Goal: Task Accomplishment & Management: Complete application form

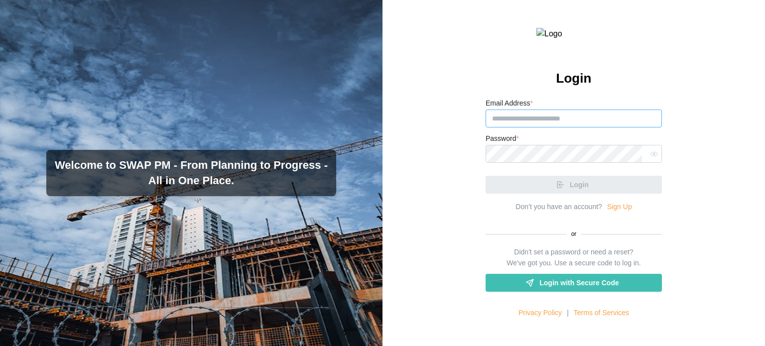
click at [493, 128] on input "Email Address *" at bounding box center [574, 119] width 176 height 18
paste input "**********"
type input "**********"
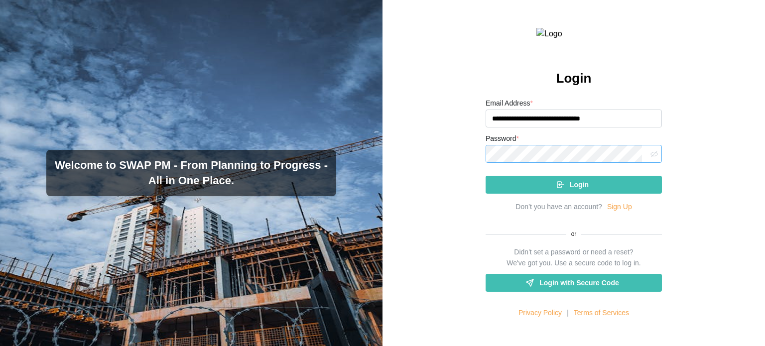
click at [651, 158] on icon "button" at bounding box center [654, 153] width 7 height 7
click at [486, 176] on button "Login" at bounding box center [574, 185] width 176 height 18
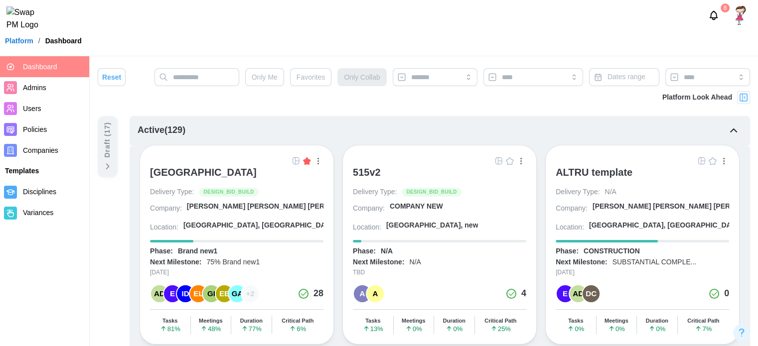
click at [293, 160] on img "button" at bounding box center [296, 161] width 8 height 8
click at [237, 172] on div "[GEOGRAPHIC_DATA]" at bounding box center [203, 172] width 107 height 12
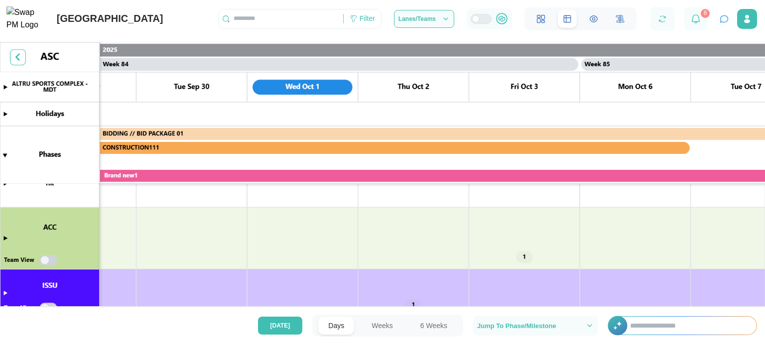
scroll to position [173, 0]
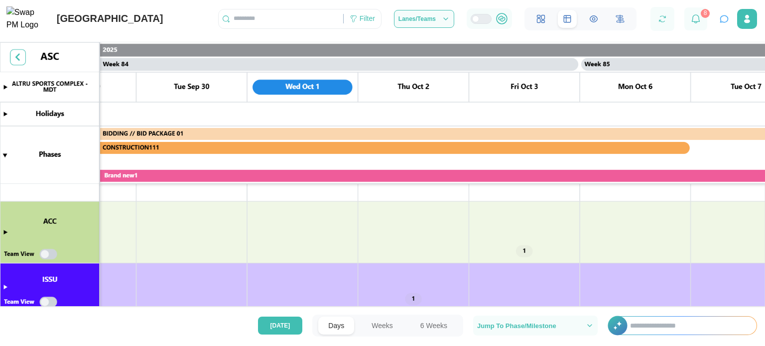
click at [6, 229] on canvas at bounding box center [382, 181] width 765 height 278
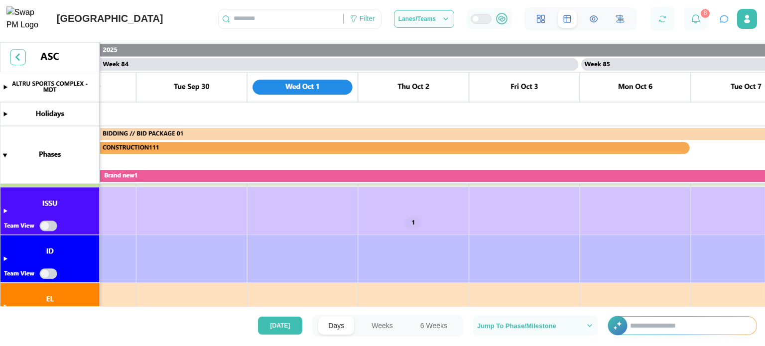
scroll to position [493, 0]
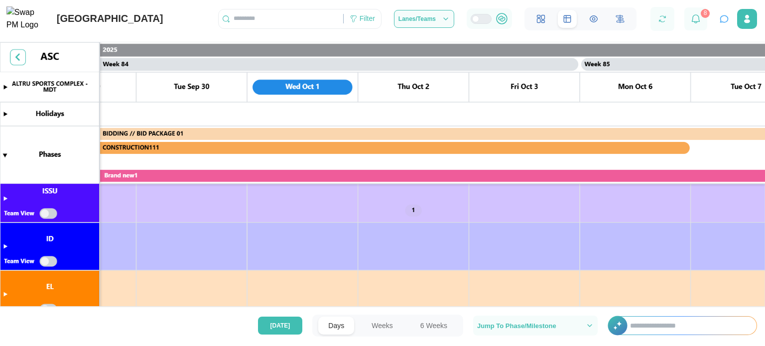
click at [387, 324] on button "Weeks" at bounding box center [382, 326] width 41 height 18
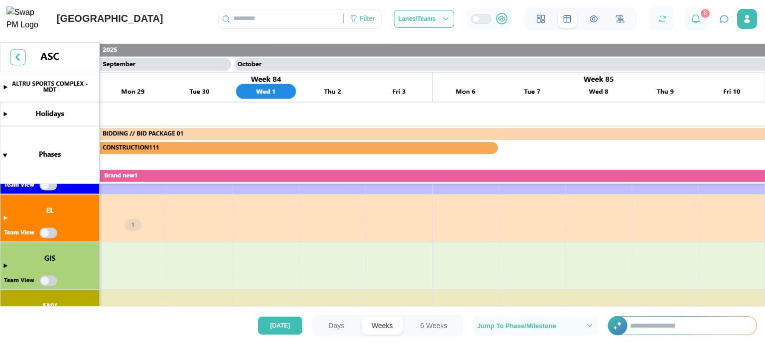
scroll to position [0, 27624]
click at [4, 216] on canvas at bounding box center [382, 181] width 765 height 278
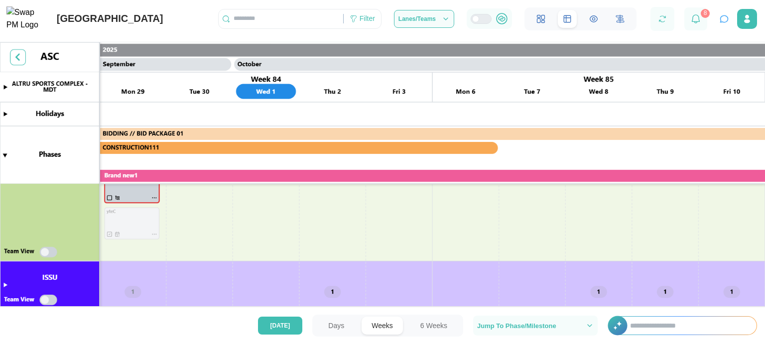
scroll to position [341, 0]
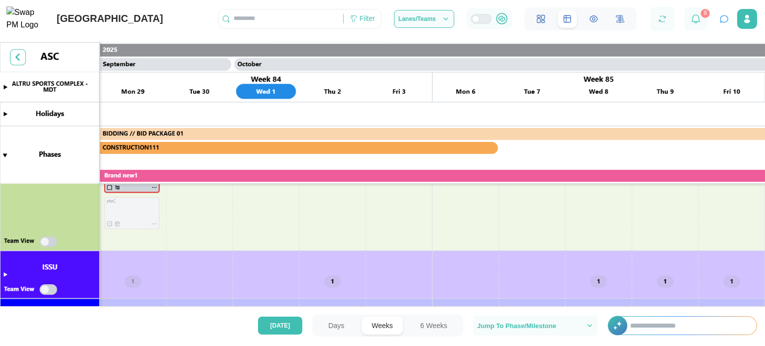
click at [20, 275] on canvas at bounding box center [382, 181] width 765 height 278
click at [0, 272] on canvas at bounding box center [382, 181] width 765 height 278
click at [5, 274] on canvas at bounding box center [382, 181] width 765 height 278
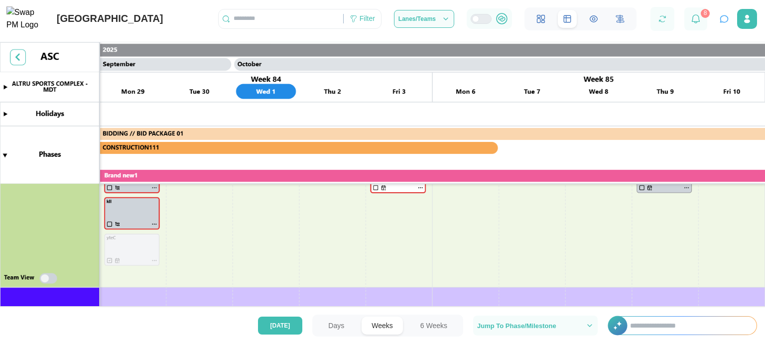
scroll to position [235, 0]
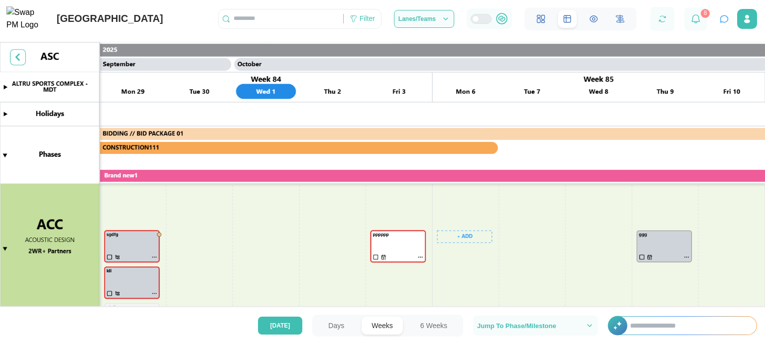
click at [454, 240] on canvas at bounding box center [382, 181] width 765 height 278
click at [392, 223] on canvas at bounding box center [382, 181] width 765 height 278
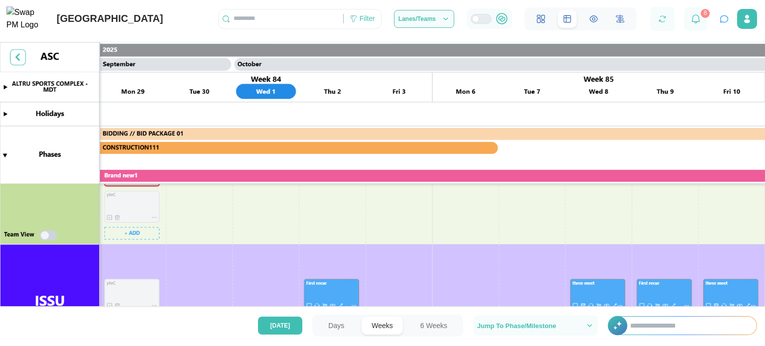
scroll to position [387, 0]
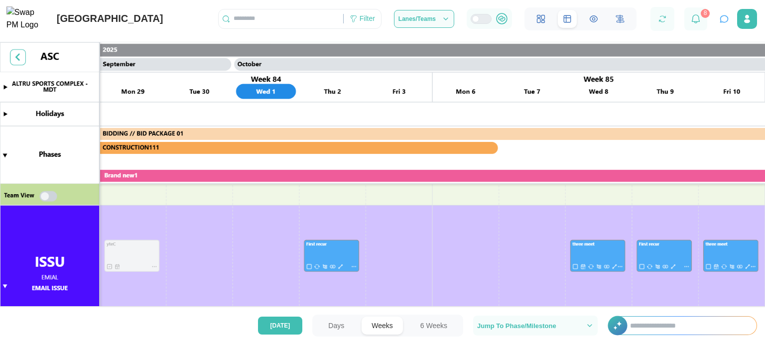
click at [50, 196] on canvas at bounding box center [382, 181] width 765 height 278
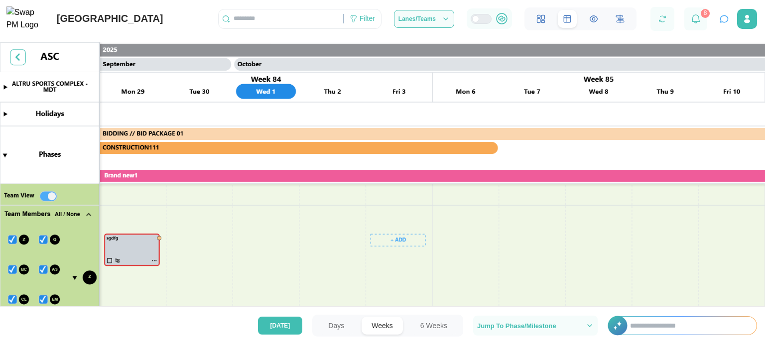
click at [386, 243] on canvas at bounding box center [382, 181] width 765 height 278
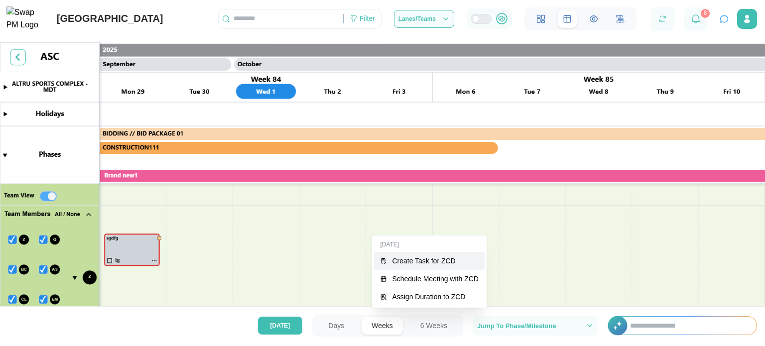
click at [416, 258] on div "Create Task for ZCD" at bounding box center [435, 261] width 87 height 8
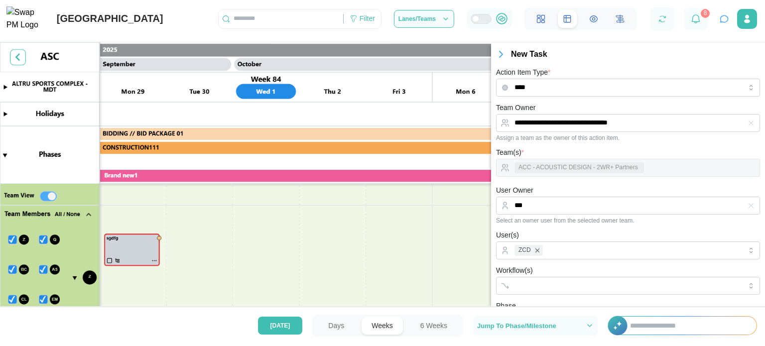
scroll to position [244, 0]
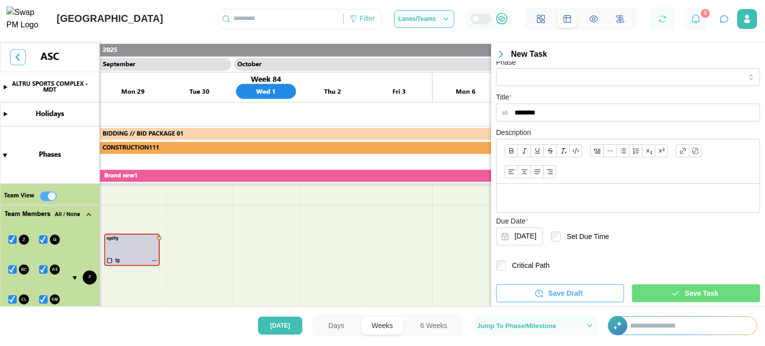
type input "********"
click at [658, 294] on div "Save Task" at bounding box center [695, 293] width 112 height 17
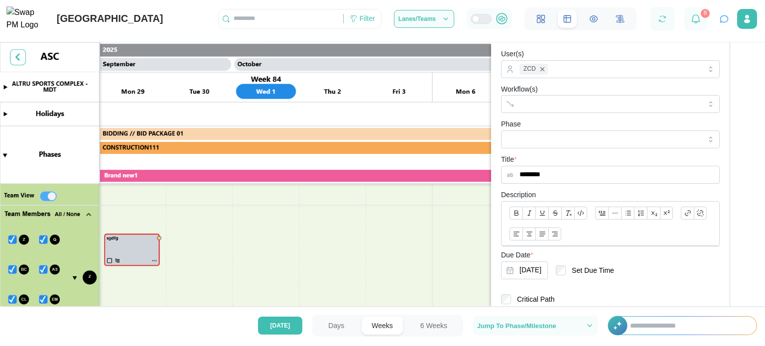
scroll to position [0, 0]
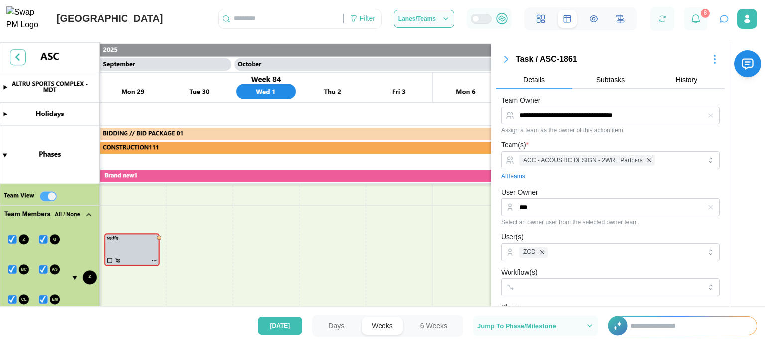
click at [506, 57] on icon "button" at bounding box center [506, 59] width 12 height 12
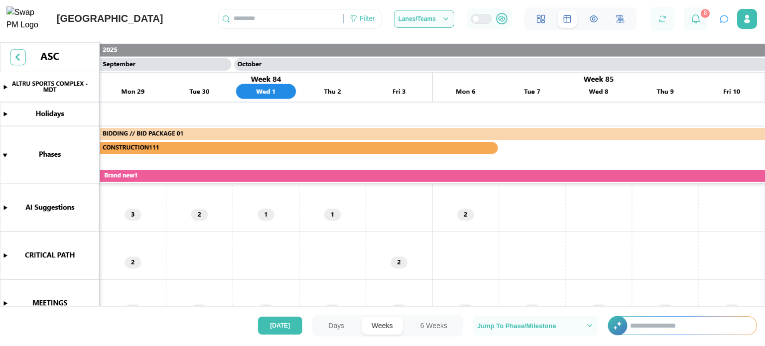
click at [5, 255] on canvas at bounding box center [382, 181] width 765 height 278
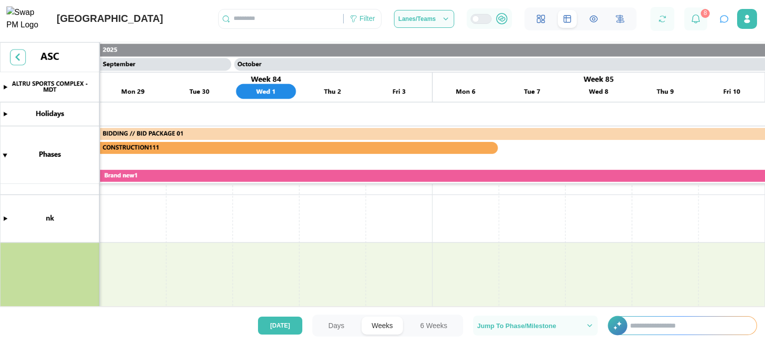
scroll to position [568, 0]
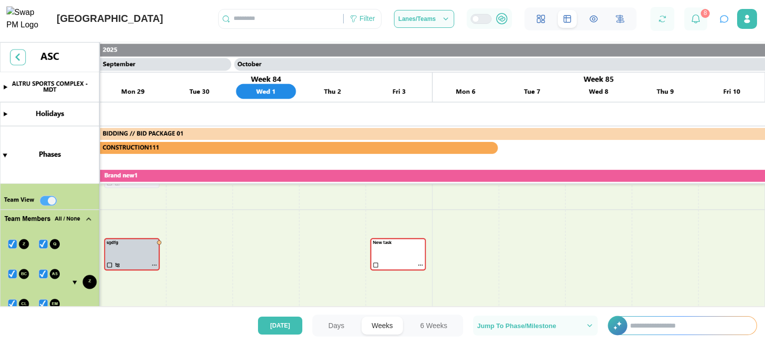
click at [349, 263] on canvas at bounding box center [382, 181] width 765 height 278
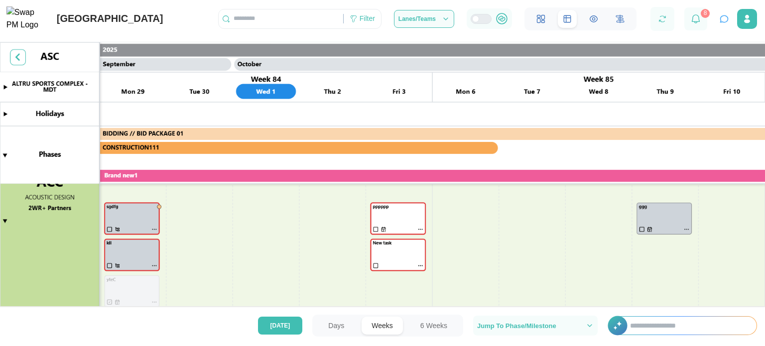
scroll to position [573, 0]
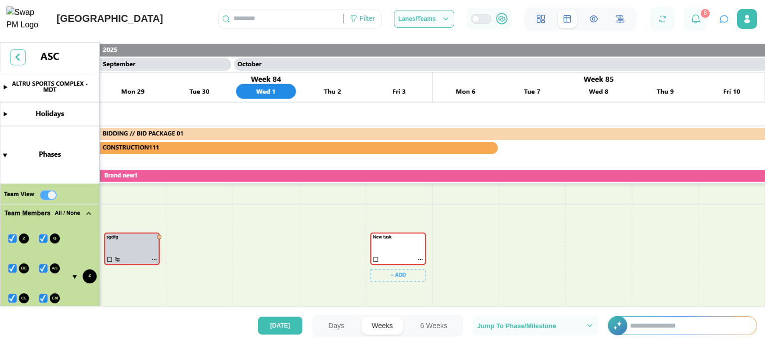
click at [421, 261] on canvas at bounding box center [382, 181] width 765 height 278
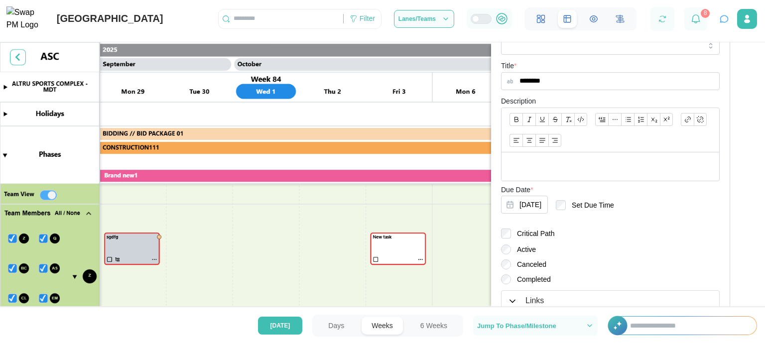
scroll to position [280, 0]
click at [407, 253] on canvas at bounding box center [382, 181] width 765 height 278
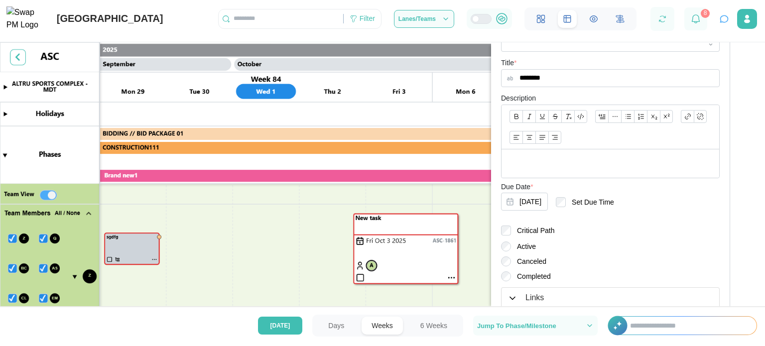
click at [360, 279] on canvas at bounding box center [382, 181] width 765 height 278
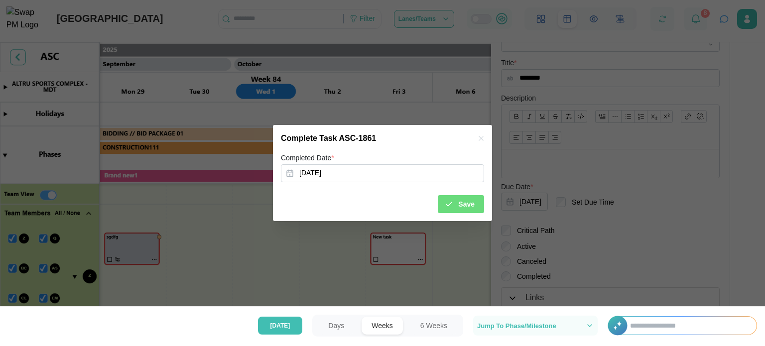
click at [467, 211] on span "Save" at bounding box center [466, 204] width 16 height 17
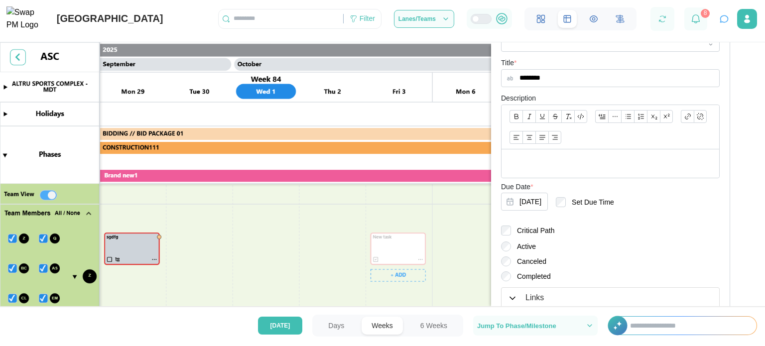
click at [393, 282] on canvas at bounding box center [382, 181] width 765 height 278
click at [396, 275] on canvas at bounding box center [382, 181] width 765 height 278
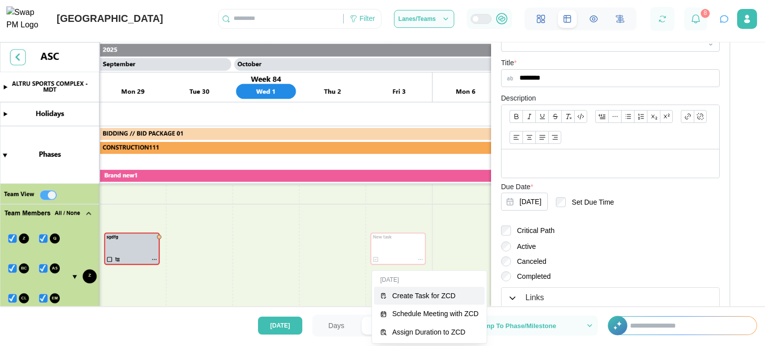
click at [395, 304] on button "Create Task for ZCD" at bounding box center [429, 296] width 111 height 18
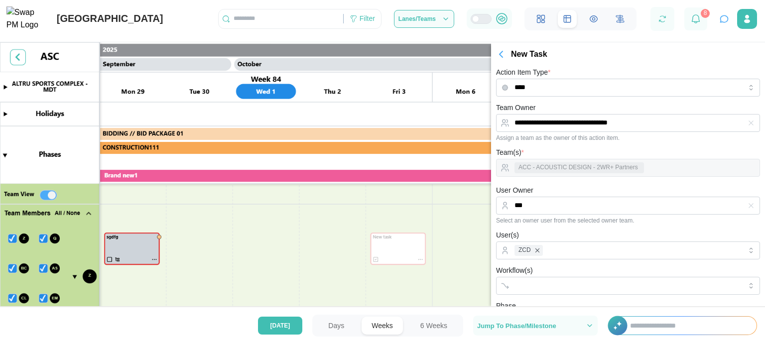
scroll to position [244, 0]
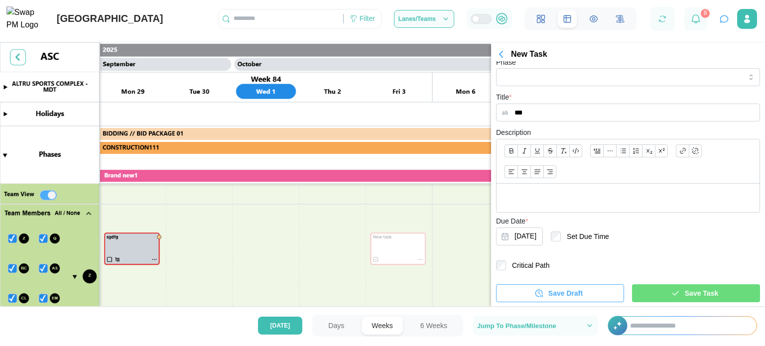
type input "***"
click at [661, 294] on div "Save Task" at bounding box center [695, 293] width 112 height 17
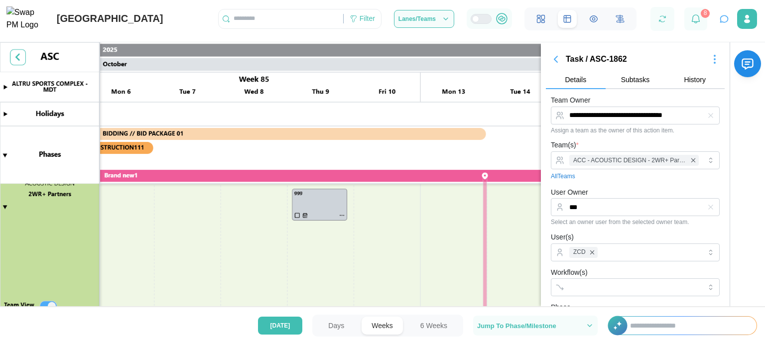
scroll to position [0, 27952]
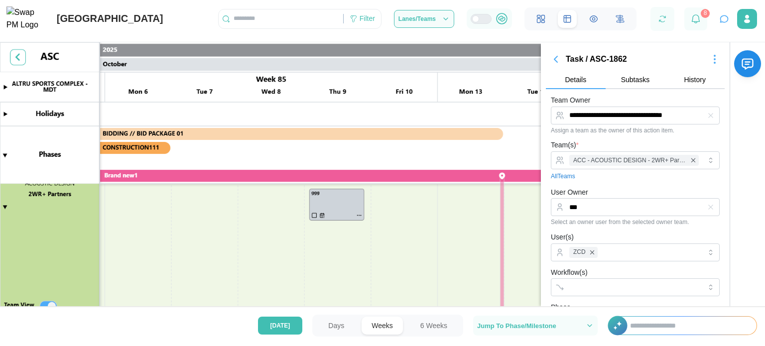
click at [367, 261] on canvas at bounding box center [382, 181] width 765 height 278
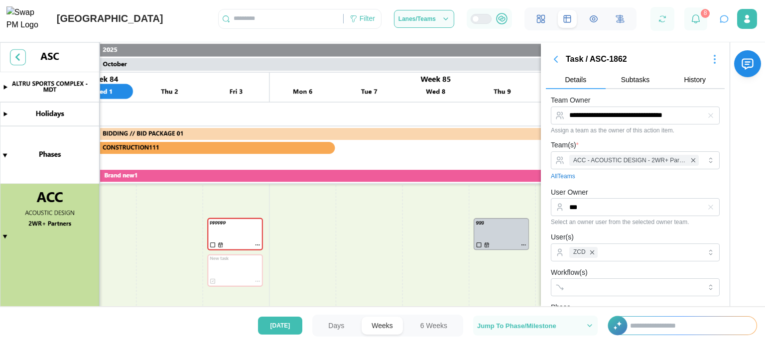
scroll to position [434, 0]
click at [298, 222] on canvas at bounding box center [382, 181] width 765 height 278
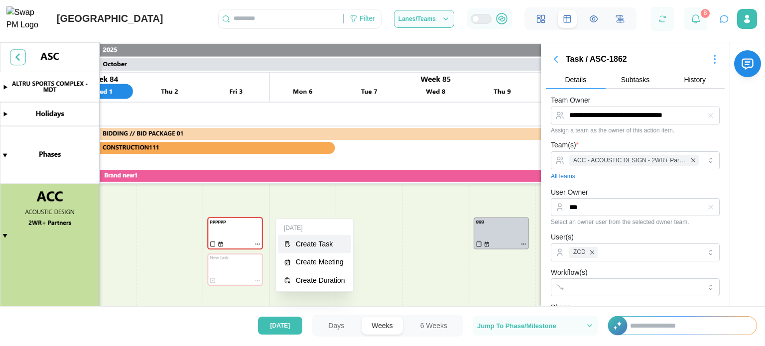
click at [325, 241] on div "Create Task" at bounding box center [320, 244] width 49 height 8
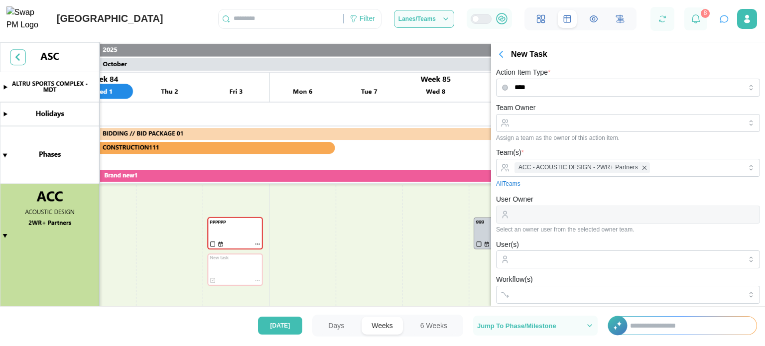
scroll to position [191, 0]
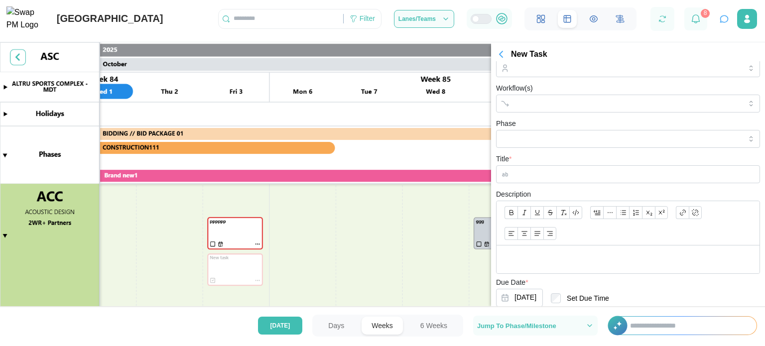
drag, startPoint x: 581, startPoint y: 166, endPoint x: 572, endPoint y: 180, distance: 16.9
click at [572, 180] on input "Title *" at bounding box center [628, 174] width 264 height 18
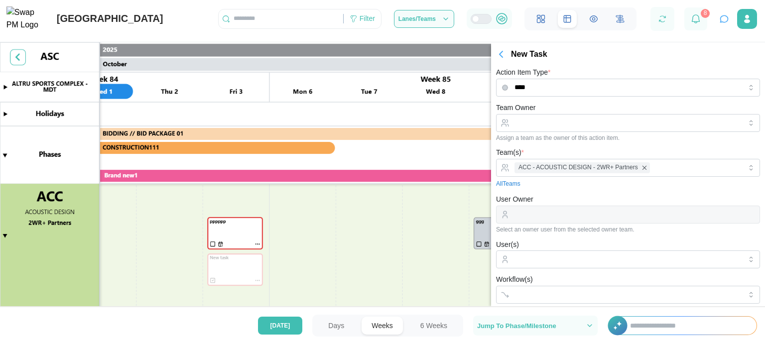
type input "***"
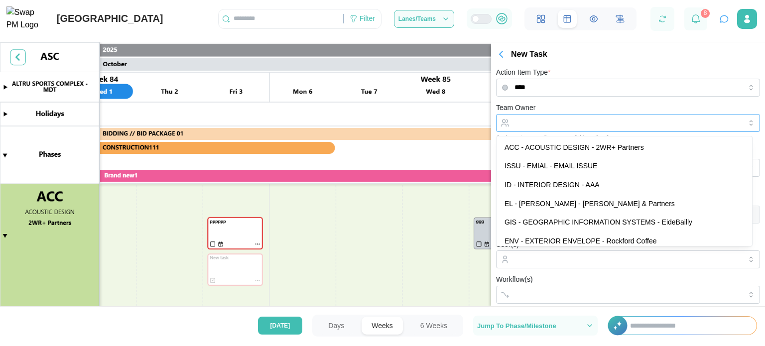
click at [558, 124] on input "Team Owner" at bounding box center [628, 123] width 264 height 18
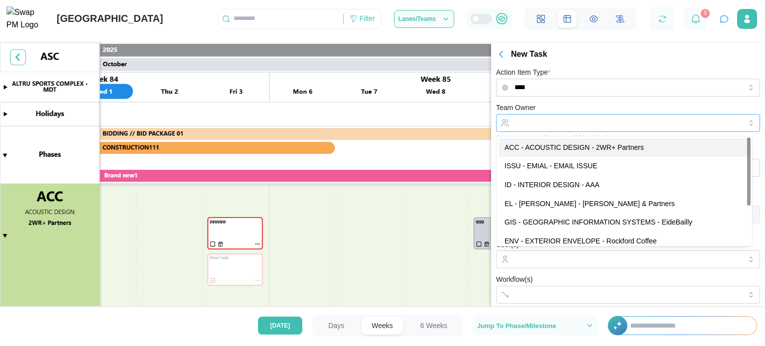
type input "**********"
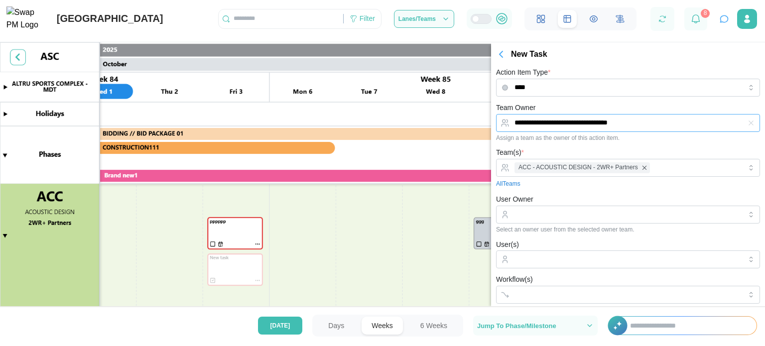
drag, startPoint x: 567, startPoint y: 144, endPoint x: 566, endPoint y: 119, distance: 25.5
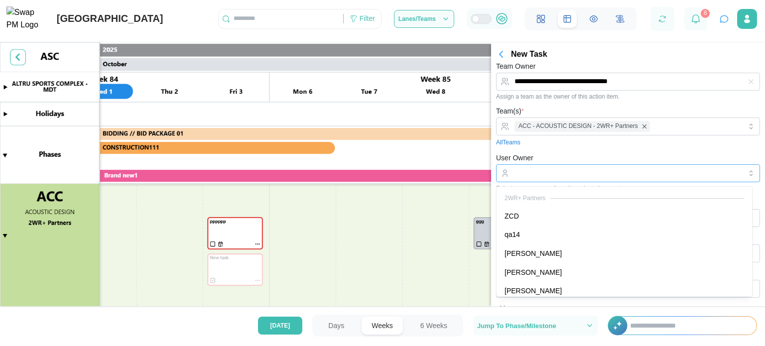
click at [558, 172] on input "User Owner" at bounding box center [628, 173] width 264 height 18
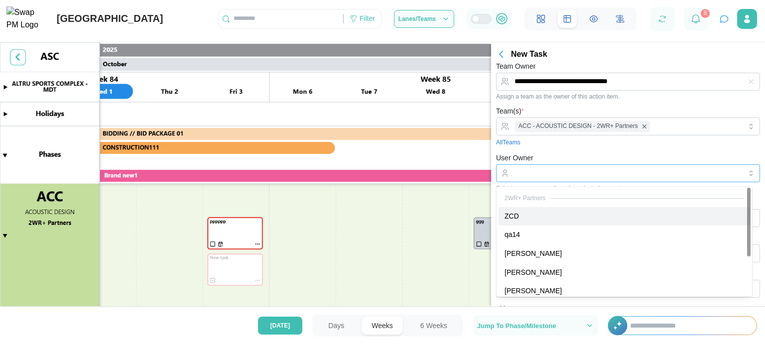
type input "***"
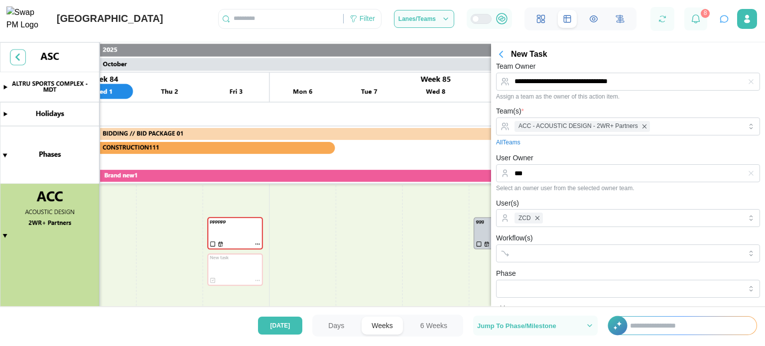
click at [574, 138] on div "All Teams" at bounding box center [628, 142] width 264 height 9
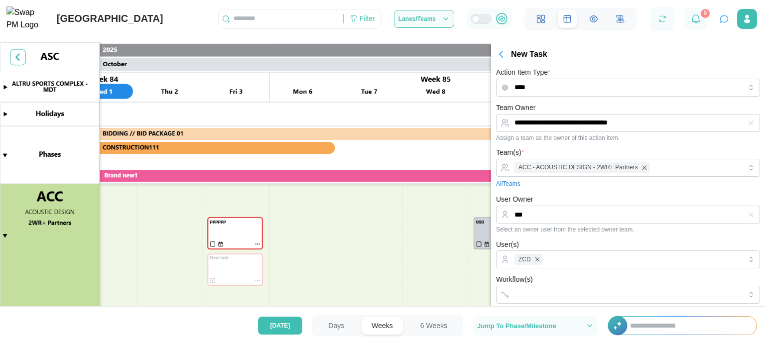
scroll to position [253, 0]
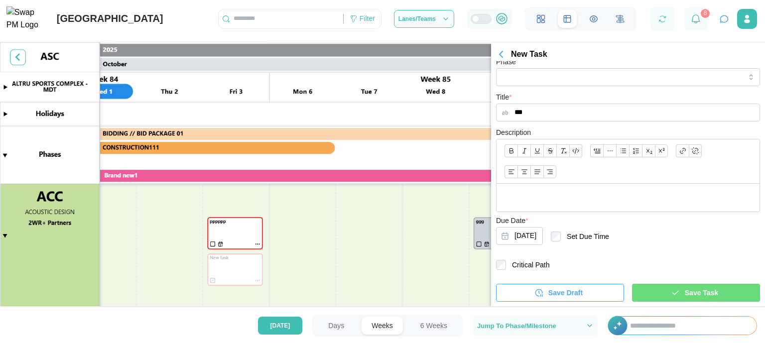
click at [662, 286] on div "Save Task" at bounding box center [695, 292] width 112 height 17
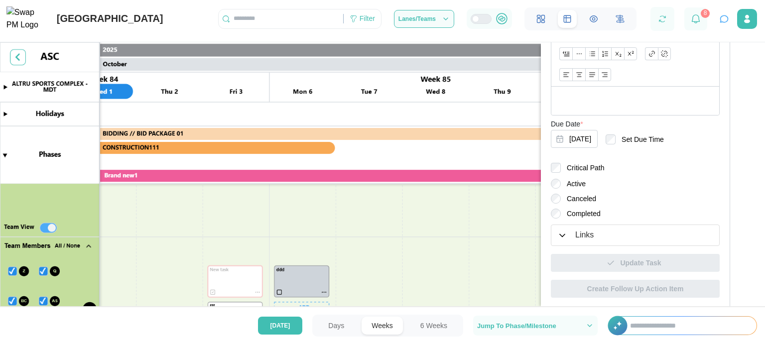
scroll to position [592, 0]
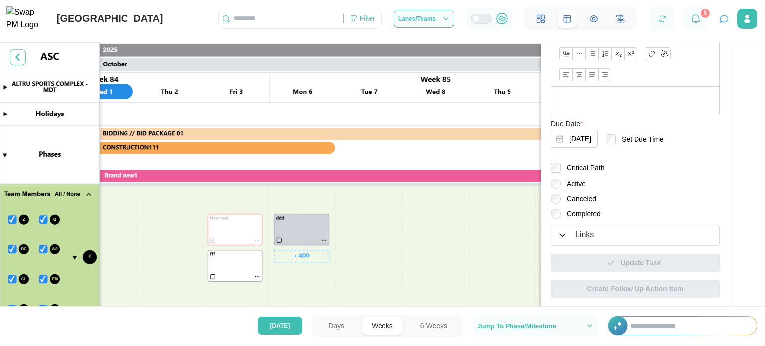
click at [310, 254] on canvas at bounding box center [382, 181] width 765 height 278
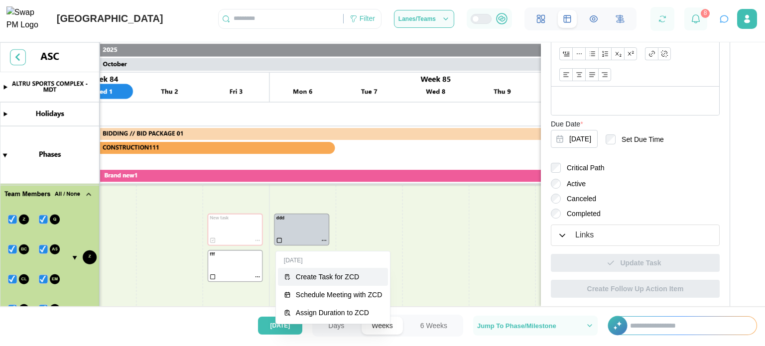
click at [317, 284] on button "Create Task for ZCD" at bounding box center [333, 277] width 111 height 18
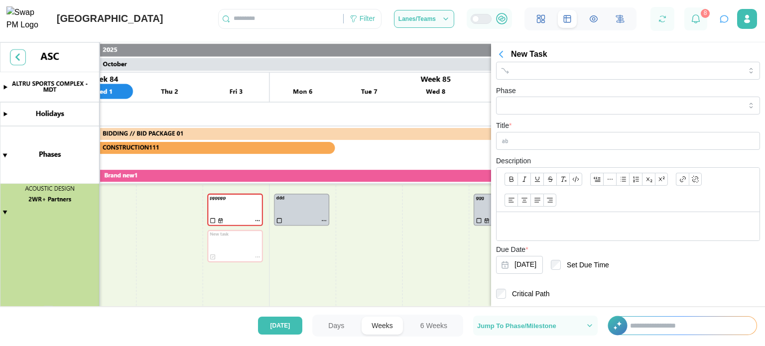
scroll to position [0, 0]
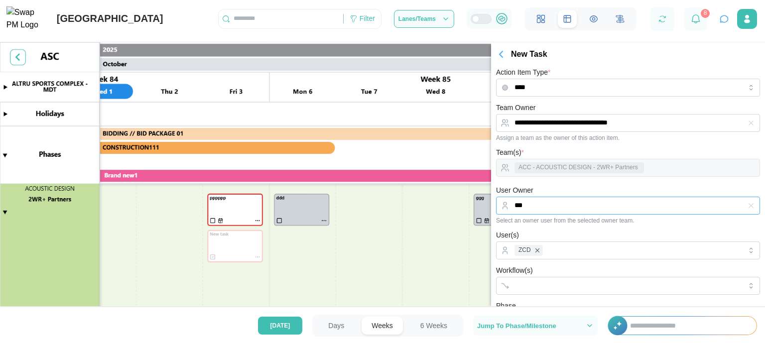
click at [579, 207] on input "***" at bounding box center [628, 206] width 264 height 18
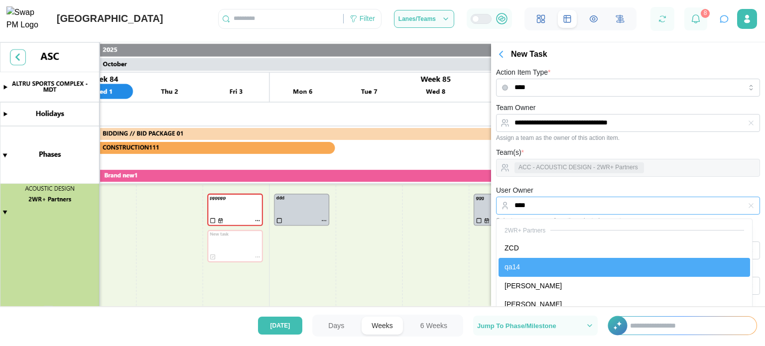
click at [560, 201] on input "****" at bounding box center [628, 206] width 264 height 18
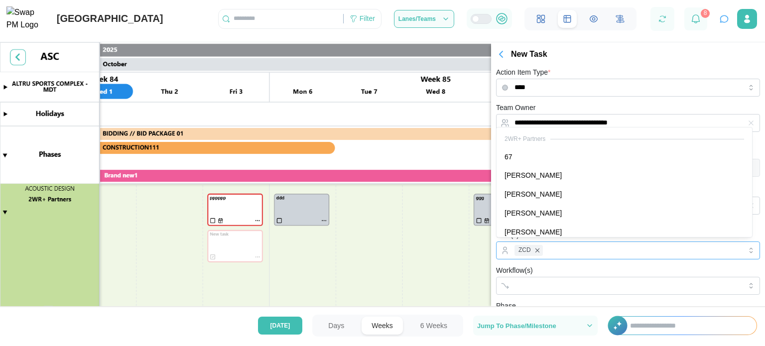
click at [600, 242] on div "ZCD" at bounding box center [627, 250] width 230 height 17
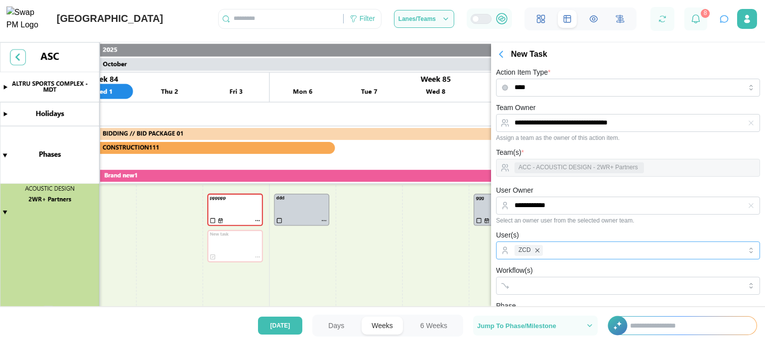
click at [600, 242] on div "ZCD" at bounding box center [627, 250] width 230 height 17
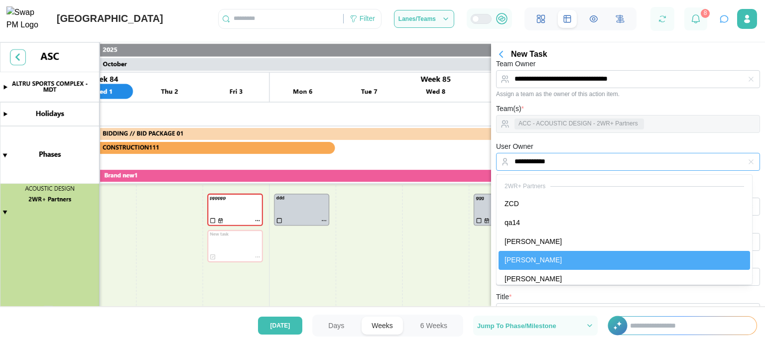
click at [584, 167] on input "**********" at bounding box center [628, 162] width 264 height 18
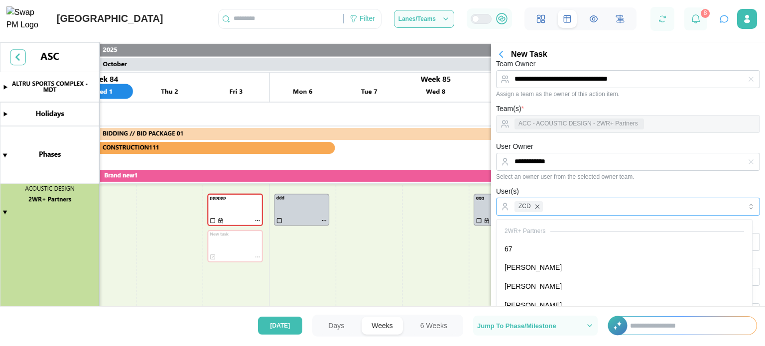
click at [579, 205] on div "ZCD" at bounding box center [627, 206] width 230 height 17
click at [584, 187] on div "User(s) ZCD" at bounding box center [628, 200] width 264 height 30
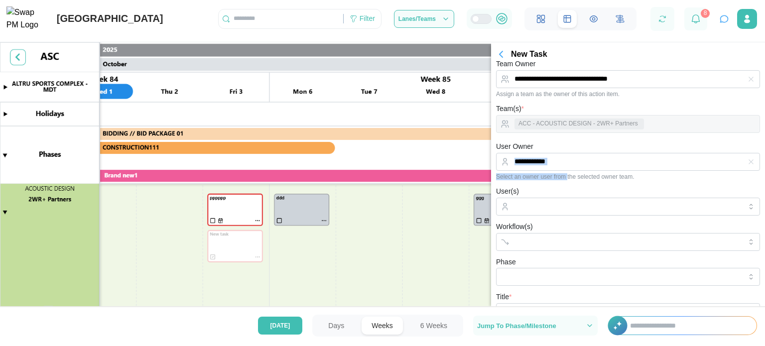
drag, startPoint x: 567, startPoint y: 175, endPoint x: 558, endPoint y: 154, distance: 22.3
click at [558, 154] on div "**********" at bounding box center [628, 161] width 264 height 40
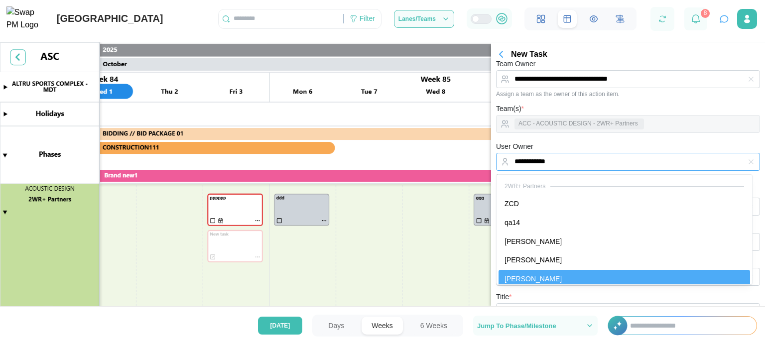
scroll to position [7, 0]
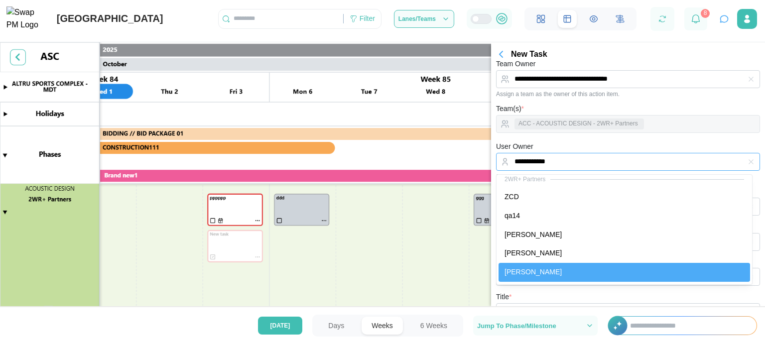
click at [558, 154] on input "**********" at bounding box center [628, 162] width 264 height 18
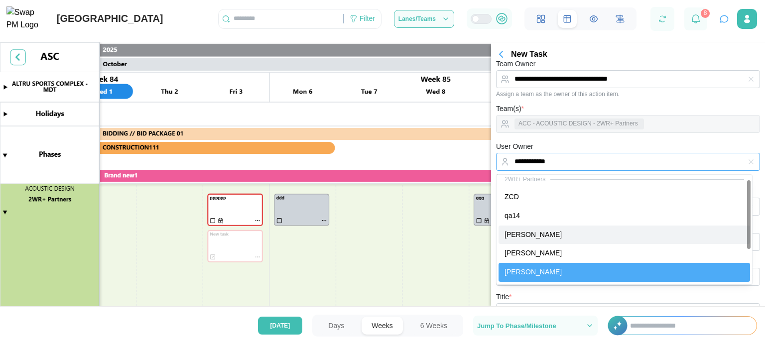
type input "**********"
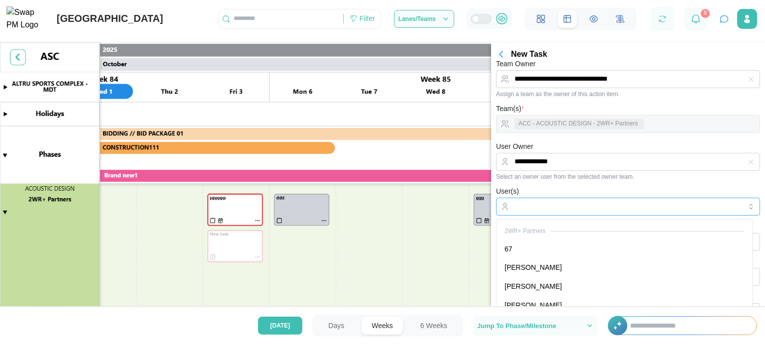
click at [554, 206] on input "User(s)" at bounding box center [628, 207] width 227 height 8
click at [556, 168] on input "**********" at bounding box center [628, 162] width 264 height 18
drag, startPoint x: 503, startPoint y: 46, endPoint x: 501, endPoint y: 61, distance: 15.1
click at [501, 61] on section "**********" at bounding box center [628, 174] width 274 height 264
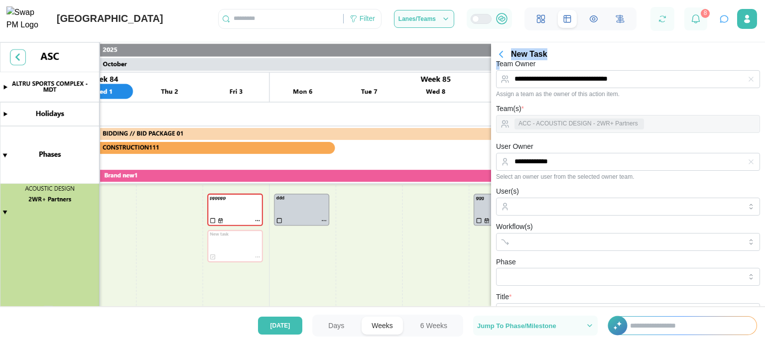
click at [501, 59] on icon "button" at bounding box center [501, 54] width 12 height 12
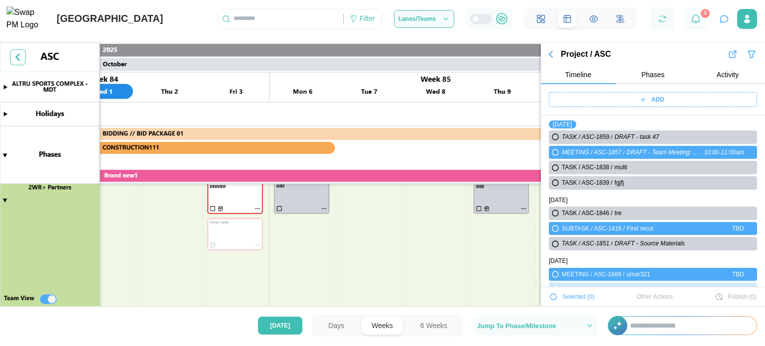
scroll to position [469, 0]
click at [306, 232] on canvas at bounding box center [382, 181] width 765 height 278
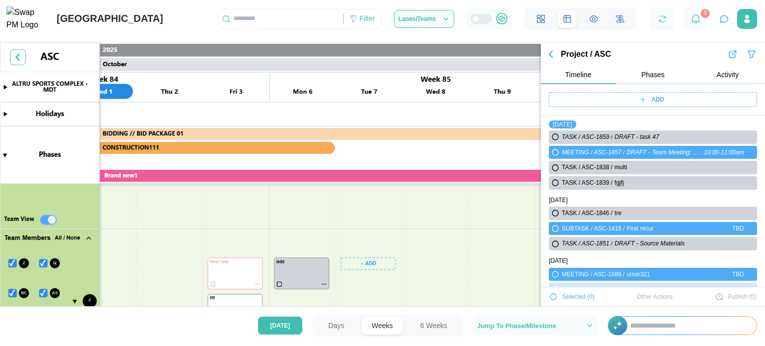
scroll to position [564, 0]
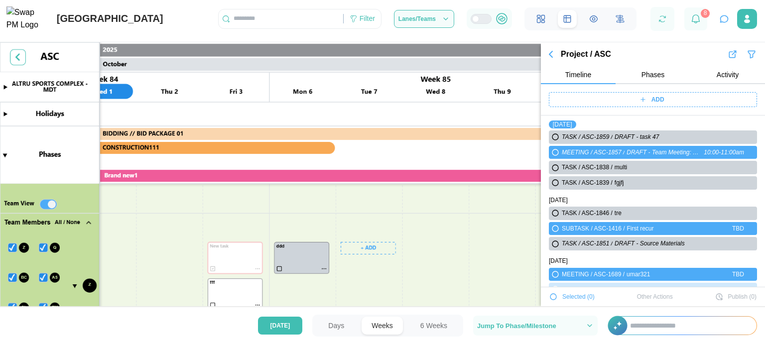
click at [365, 254] on canvas at bounding box center [382, 181] width 765 height 278
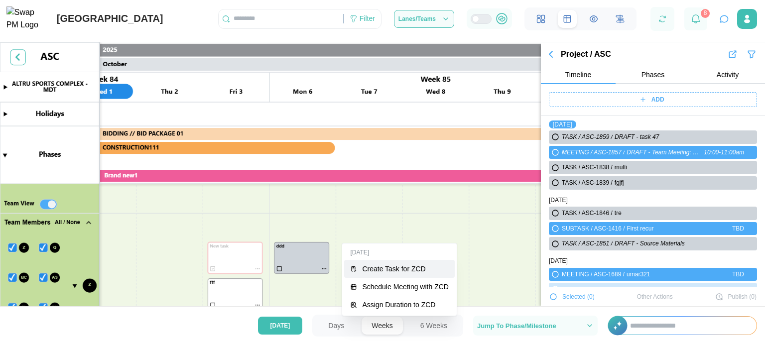
click at [374, 269] on div "Create Task for ZCD" at bounding box center [405, 269] width 87 height 8
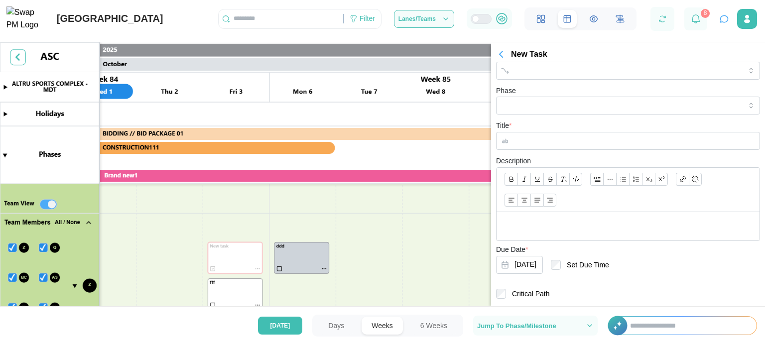
scroll to position [0, 0]
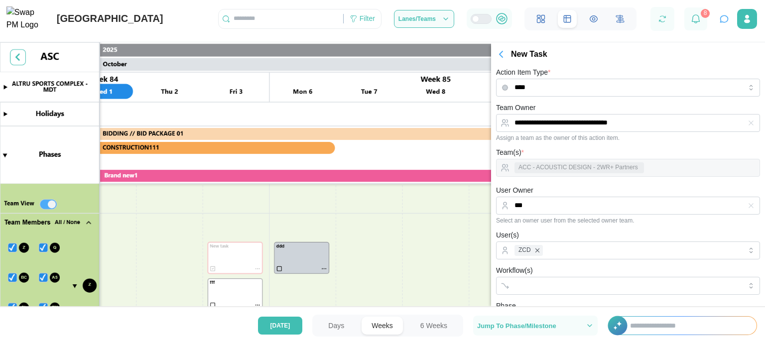
click at [505, 56] on icon "button" at bounding box center [501, 54] width 12 height 12
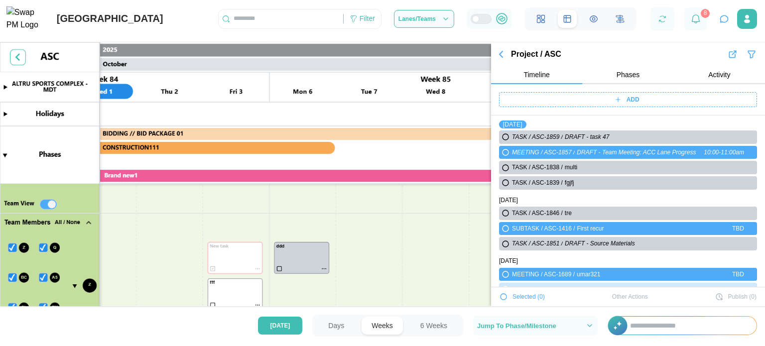
scroll to position [684, 0]
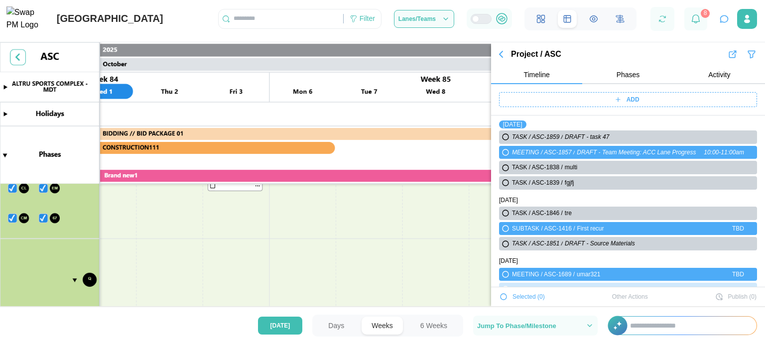
click at [727, 20] on icon "button" at bounding box center [724, 18] width 7 height 6
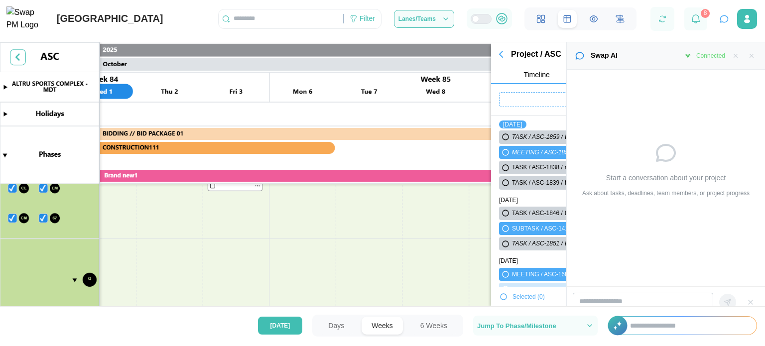
click at [727, 20] on icon "button" at bounding box center [724, 18] width 7 height 6
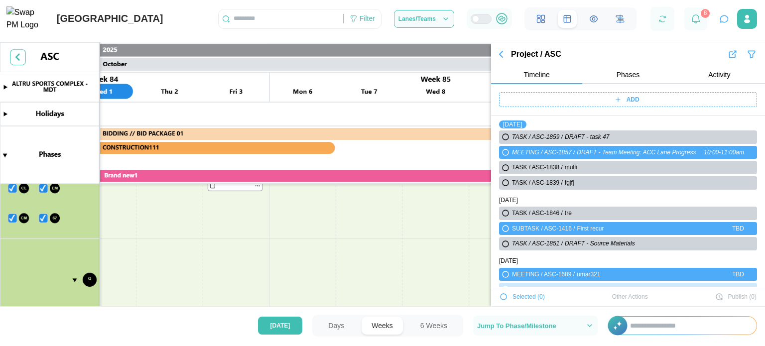
click at [497, 55] on icon "button" at bounding box center [501, 54] width 12 height 12
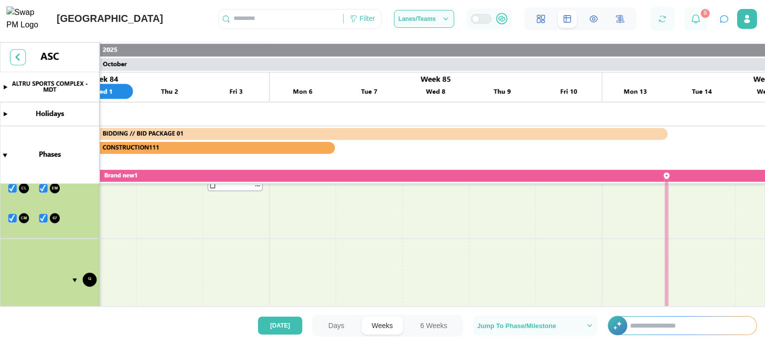
drag, startPoint x: 726, startPoint y: 13, endPoint x: 723, endPoint y: 20, distance: 7.1
click at [723, 20] on div "Filter Lanes/Teams 8" at bounding box center [491, 19] width 547 height 24
click at [723, 20] on icon "button" at bounding box center [724, 19] width 10 height 10
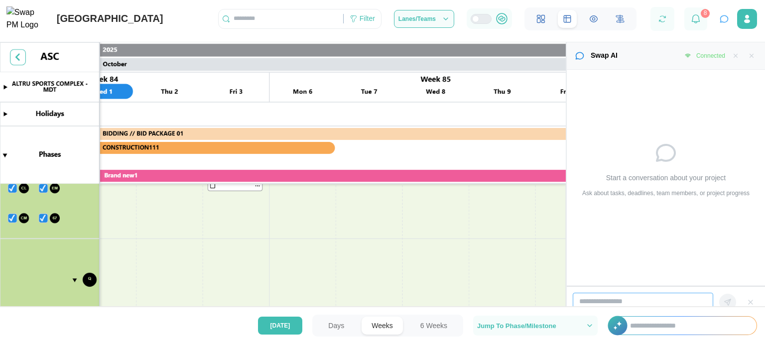
click at [623, 301] on input "search" at bounding box center [643, 302] width 141 height 18
type input "*"
click at [75, 279] on canvas at bounding box center [283, 181] width 566 height 278
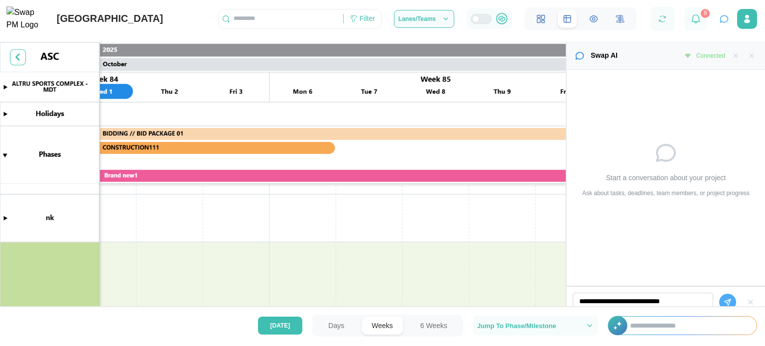
scroll to position [387, 0]
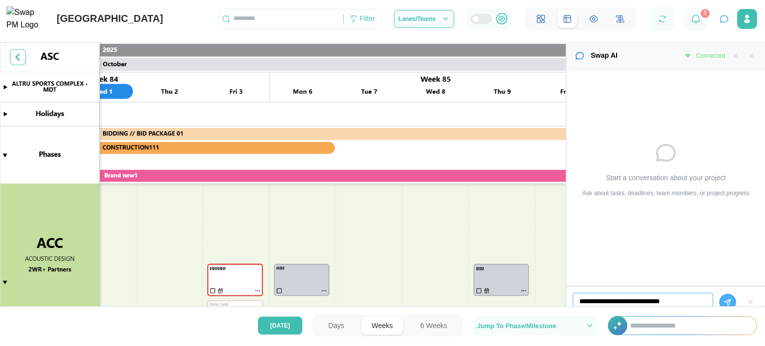
click at [684, 305] on input "**********" at bounding box center [643, 302] width 141 height 18
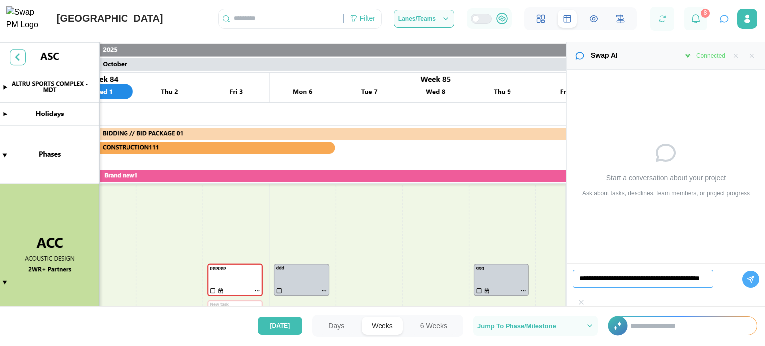
scroll to position [0, 29]
type input "**********"
click at [747, 283] on icon "button" at bounding box center [751, 280] width 8 height 8
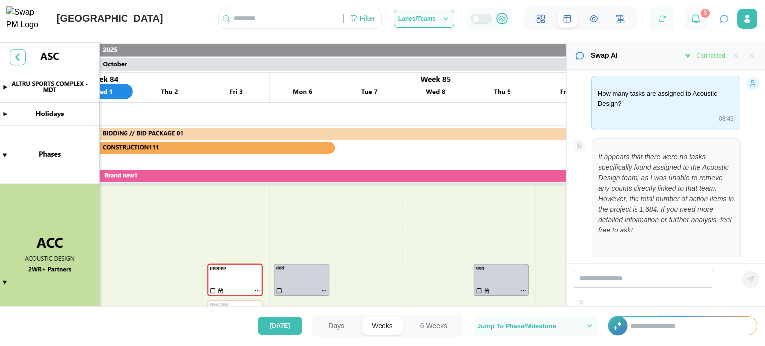
scroll to position [1, 0]
click at [589, 288] on input "search" at bounding box center [643, 279] width 141 height 18
click at [626, 288] on input "**********" at bounding box center [643, 279] width 141 height 18
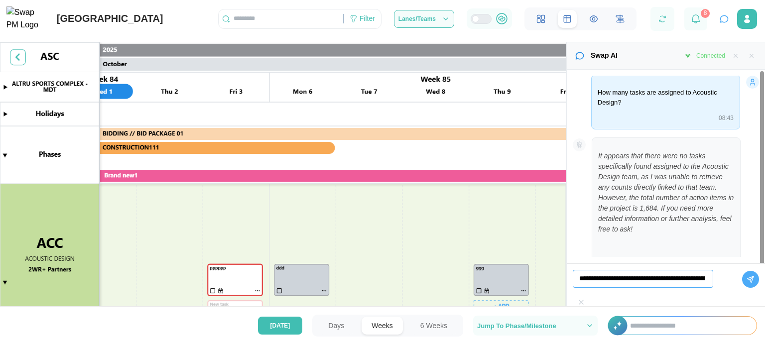
type input "**********"
click at [742, 288] on button "button" at bounding box center [750, 279] width 17 height 17
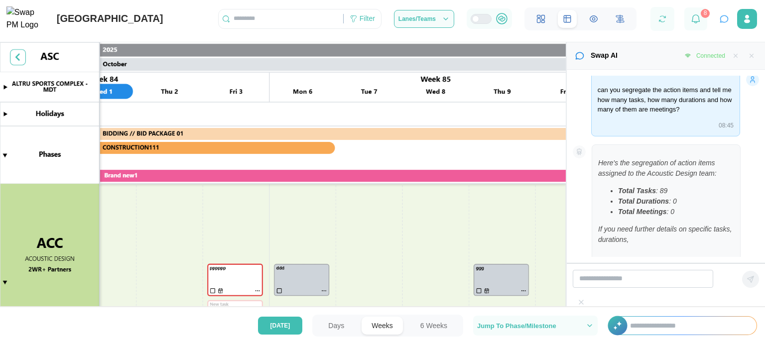
scroll to position [219, 0]
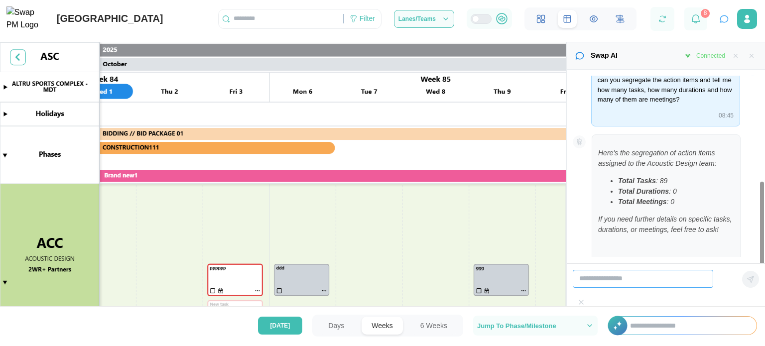
click at [619, 288] on input "search" at bounding box center [643, 279] width 141 height 18
click at [608, 288] on input "**********" at bounding box center [643, 279] width 141 height 18
type input "**********"
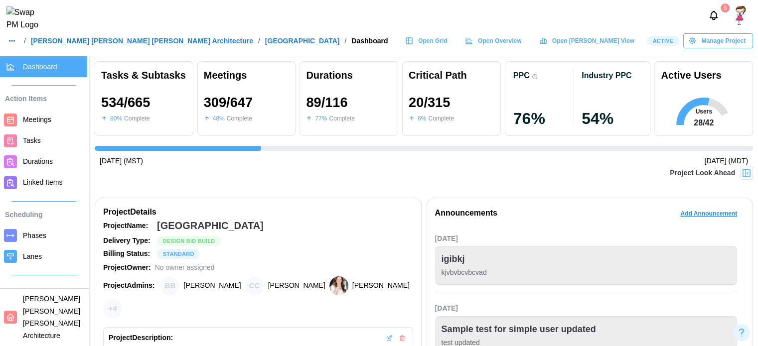
scroll to position [0, 7293]
